Goal: Navigation & Orientation: Find specific page/section

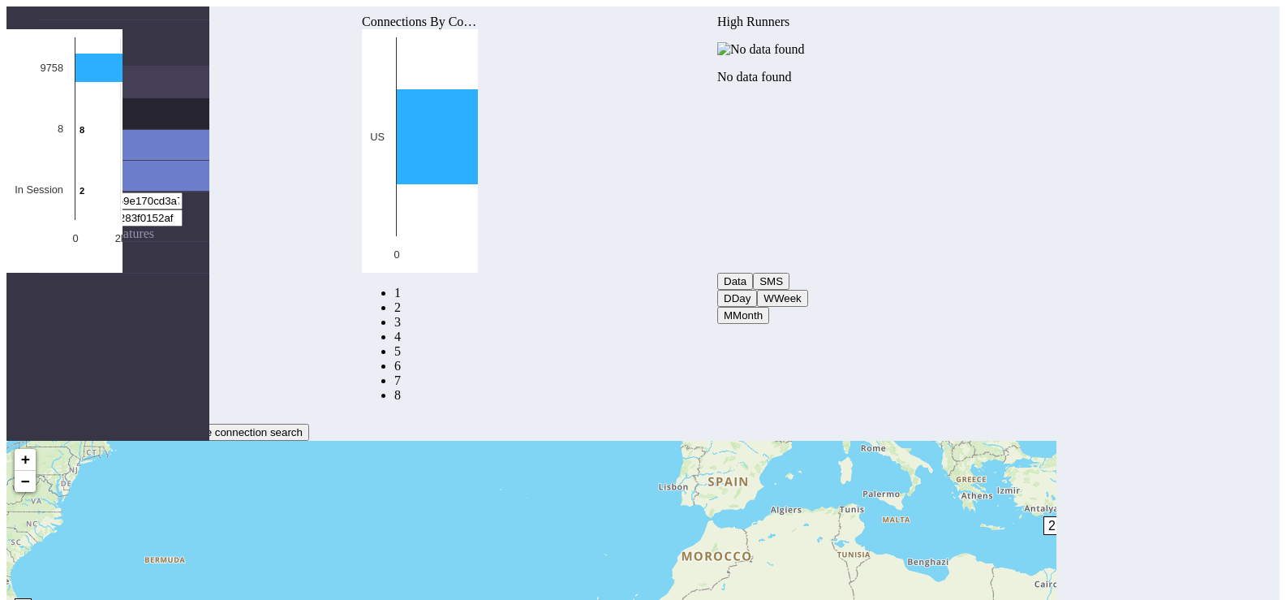
click at [109, 98] on link "Connections" at bounding box center [124, 113] width 170 height 31
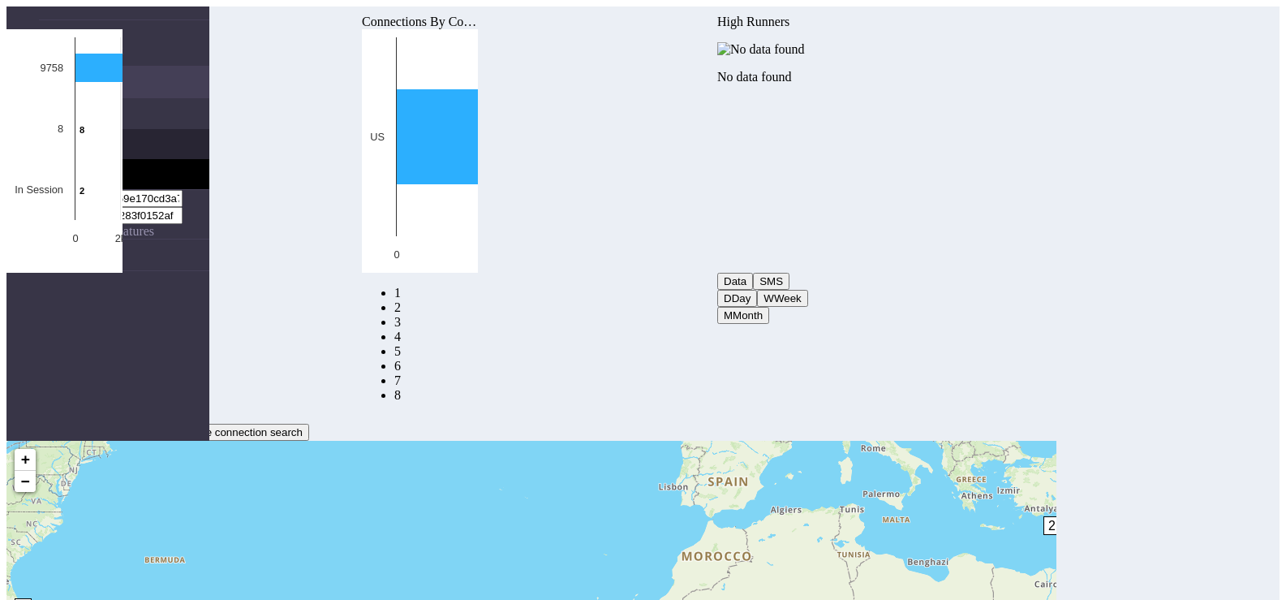
click at [85, 129] on link "List" at bounding box center [140, 144] width 138 height 30
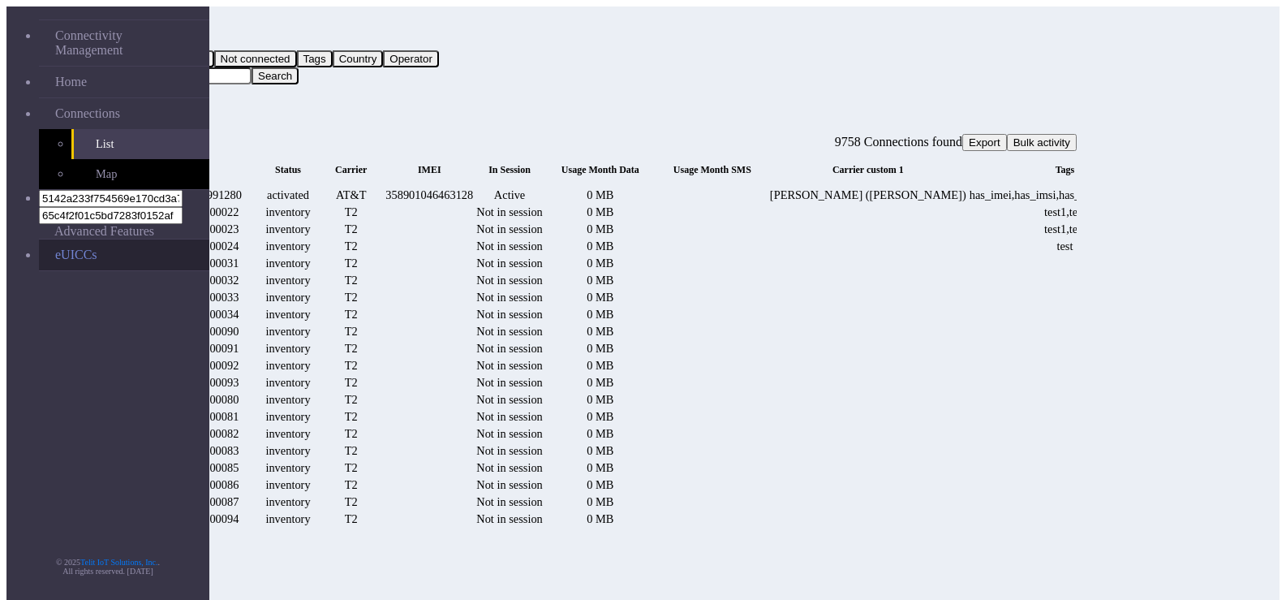
click at [97, 239] on link "eUICCs" at bounding box center [124, 254] width 170 height 31
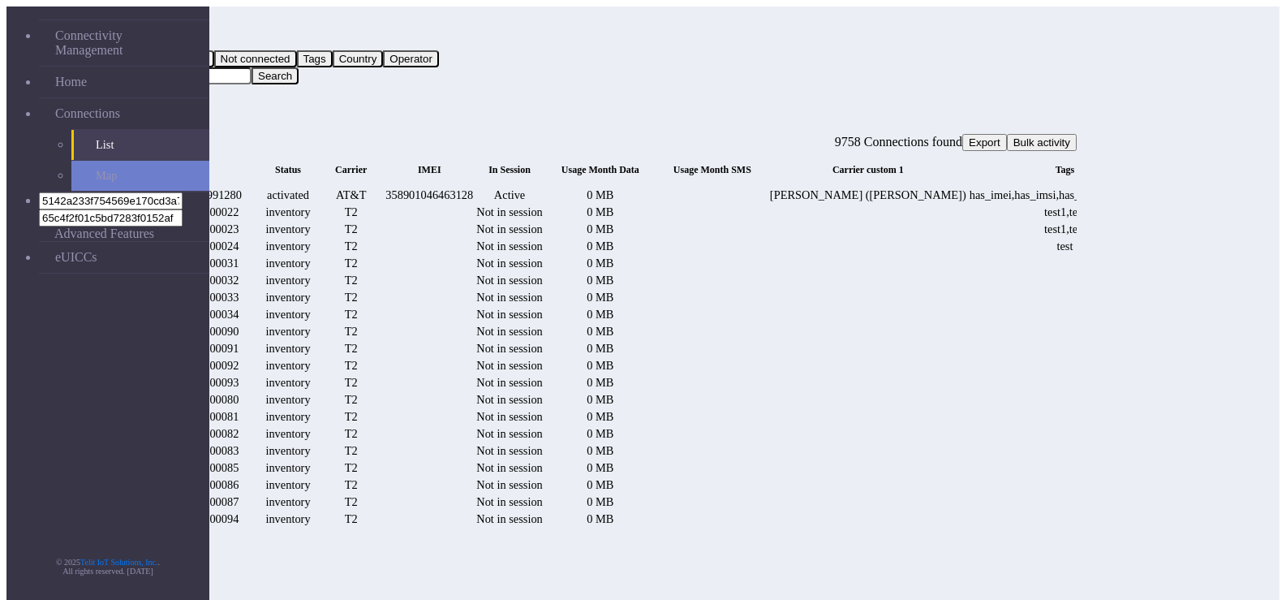
click at [42, 283] on nav "Connectivity Management Home Connections List Map 5142a233f754569e170cd3a7c3d8d…" at bounding box center [107, 306] width 203 height 600
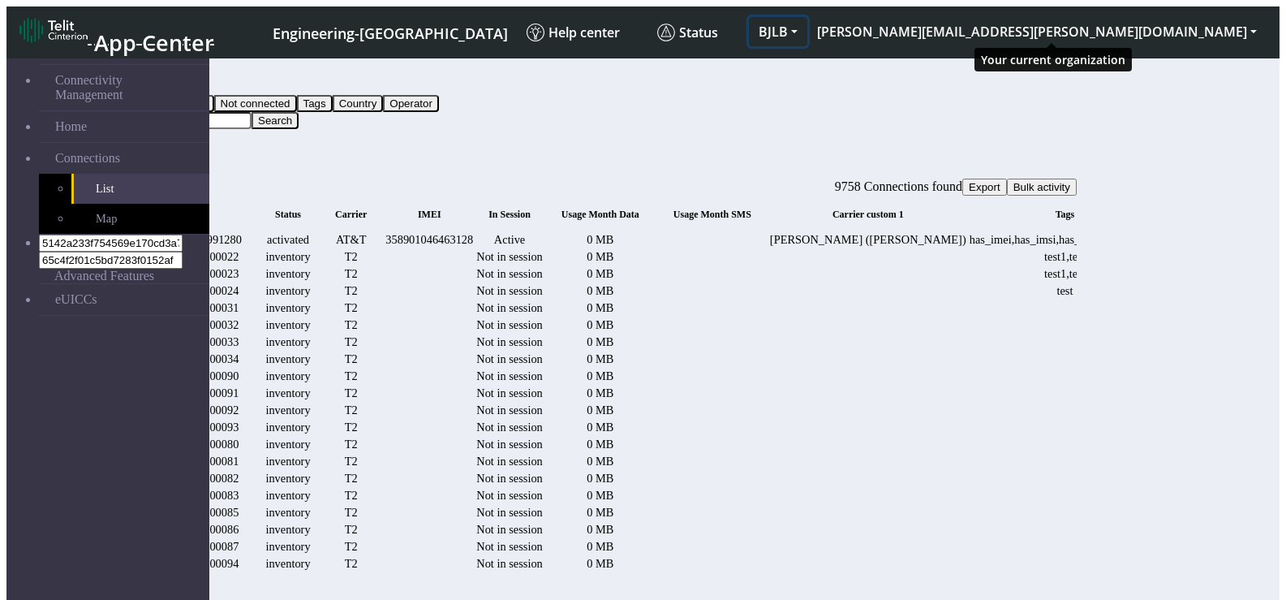
click at [808, 19] on button "BJLB" at bounding box center [778, 31] width 58 height 29
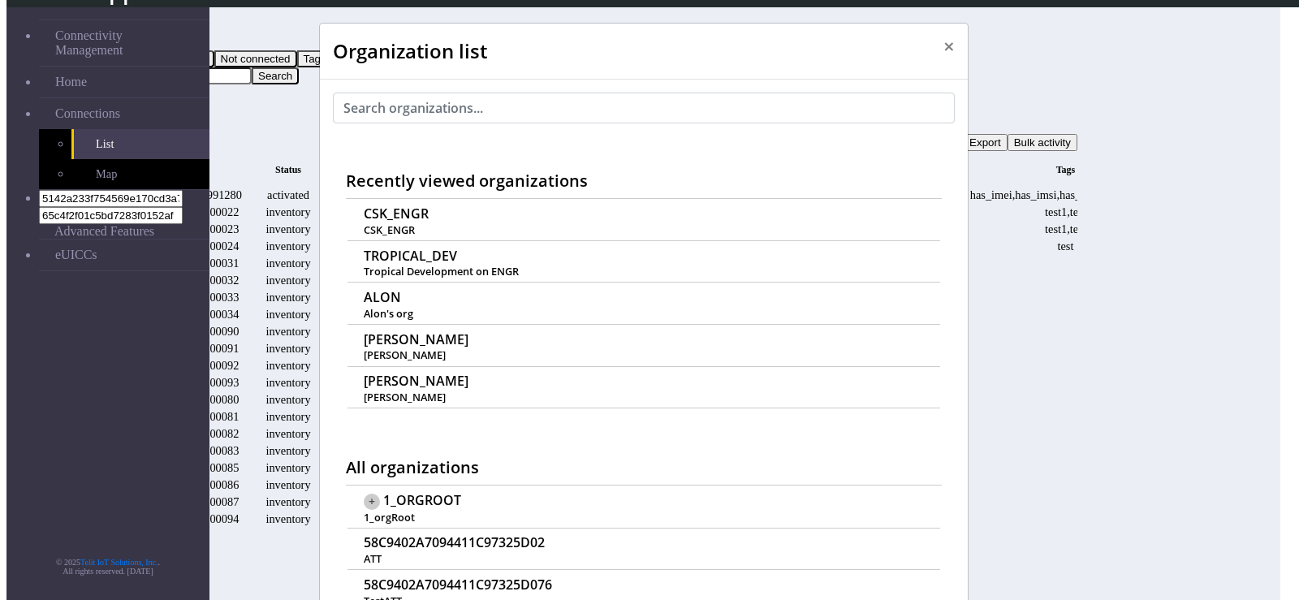
scroll to position [6, 0]
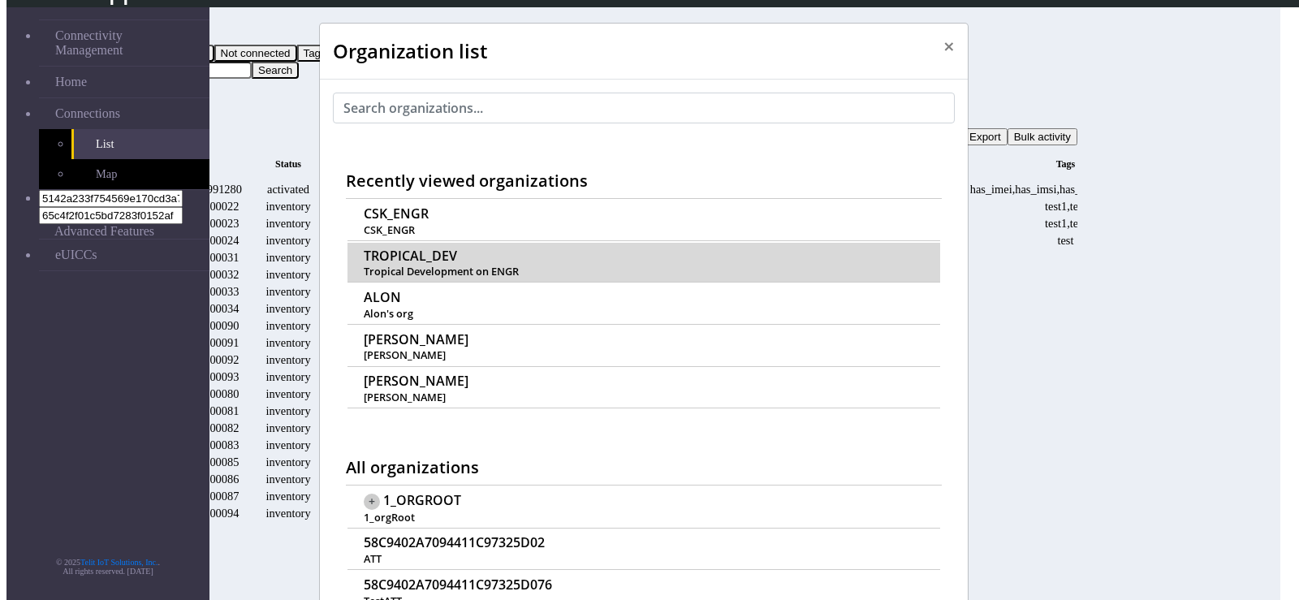
click at [406, 248] on span "TROPICAL_DEV" at bounding box center [410, 255] width 93 height 15
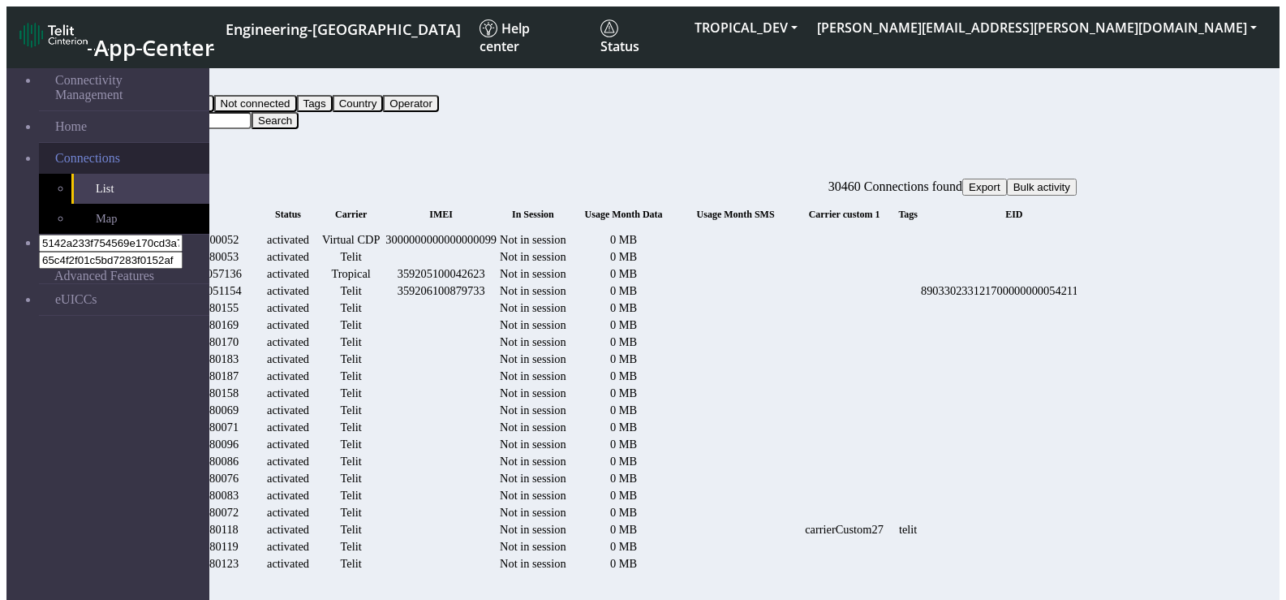
click at [68, 151] on span "Connections" at bounding box center [87, 158] width 65 height 15
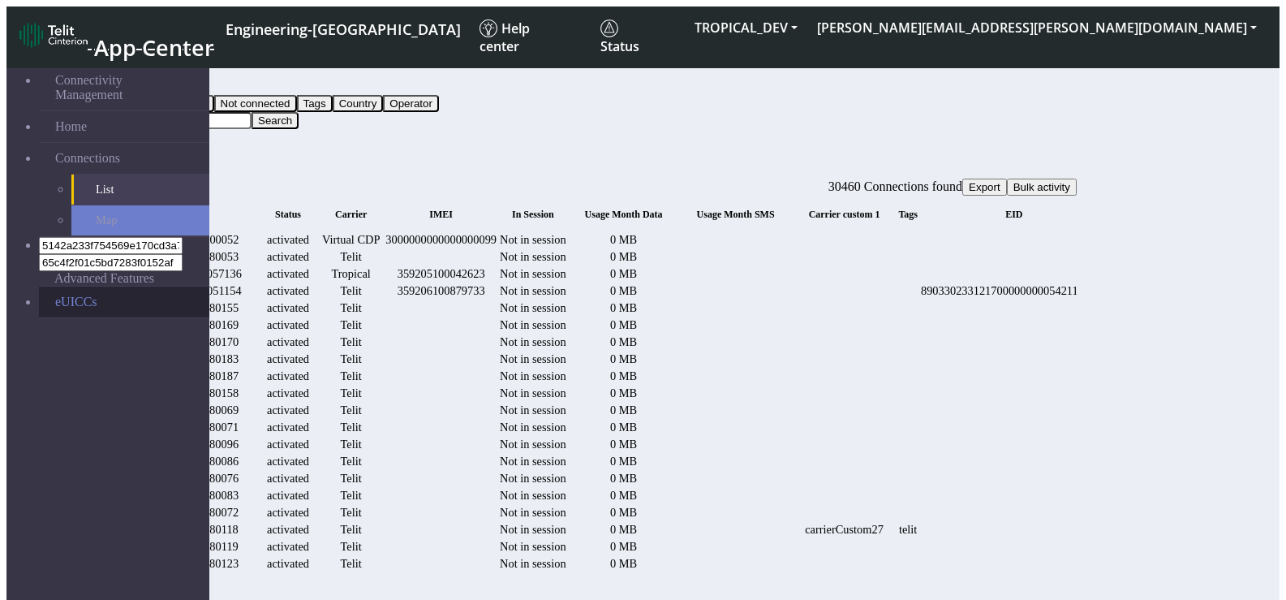
click at [50, 287] on link "eUICCs" at bounding box center [124, 302] width 170 height 31
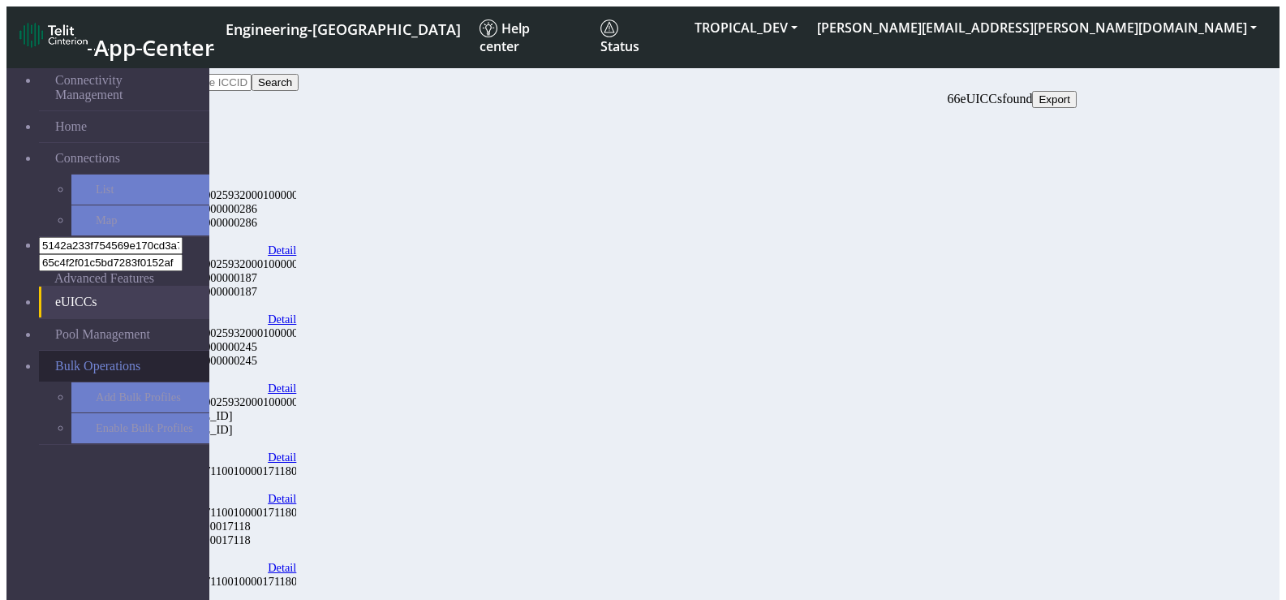
click at [77, 359] on span "Bulk Operations" at bounding box center [97, 366] width 85 height 15
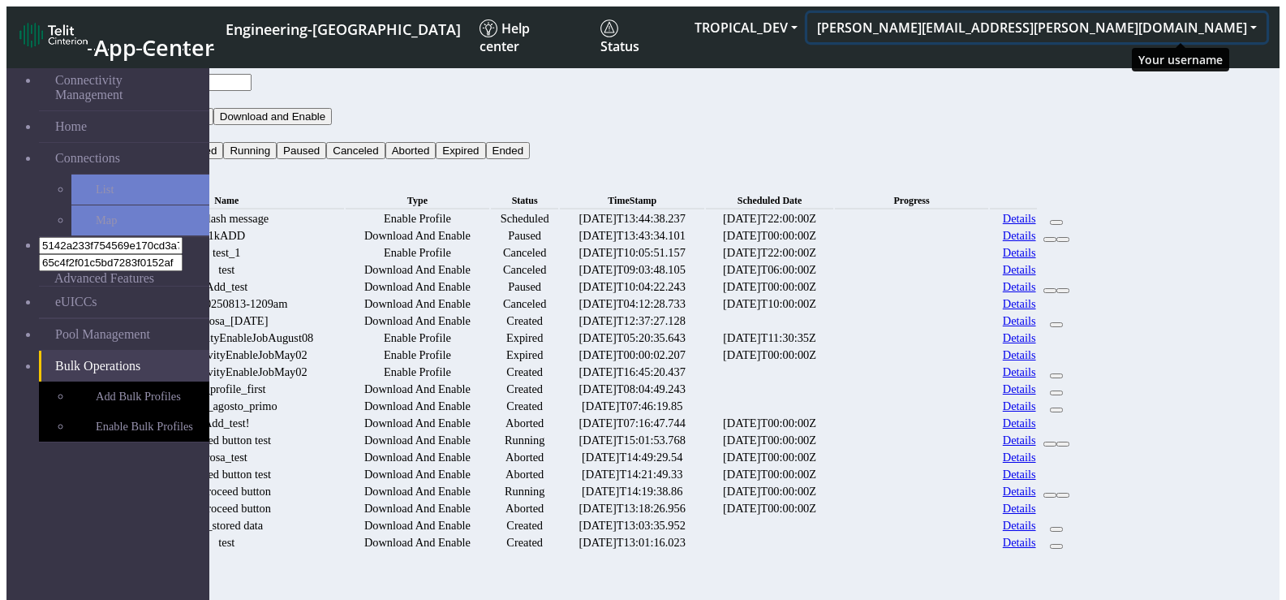
click at [1160, 14] on button "[PERSON_NAME][EMAIL_ADDRESS][PERSON_NAME][DOMAIN_NAME]" at bounding box center [1037, 27] width 459 height 29
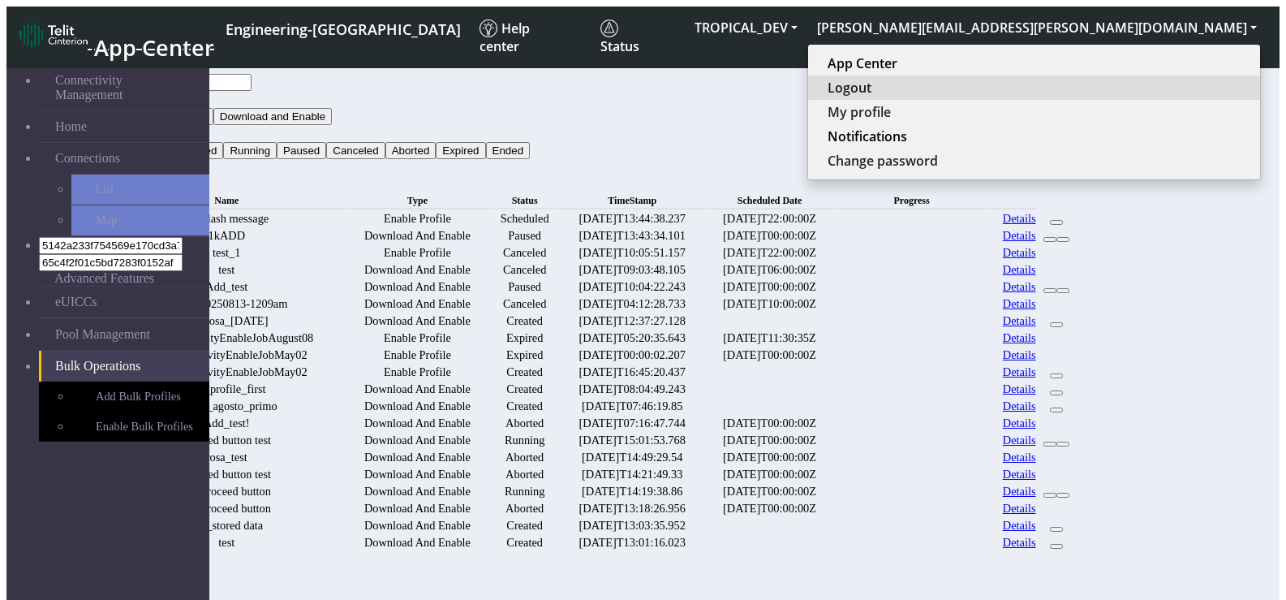
click at [1123, 88] on button "Logout" at bounding box center [1034, 87] width 452 height 24
